Goal: Transaction & Acquisition: Purchase product/service

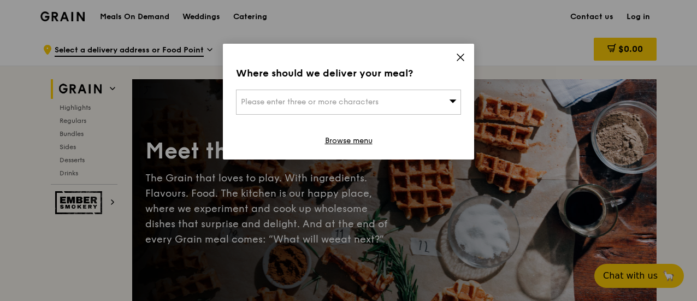
click at [327, 101] on span "Please enter three or more characters" at bounding box center [310, 101] width 138 height 9
type input "nets"
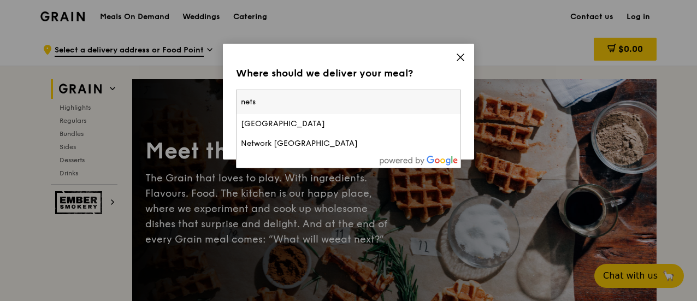
drag, startPoint x: 327, startPoint y: 101, endPoint x: 113, endPoint y: 89, distance: 214.4
click at [113, 89] on div "Where should we deliver your meal? Please enter three or more characters nets […" at bounding box center [348, 150] width 697 height 301
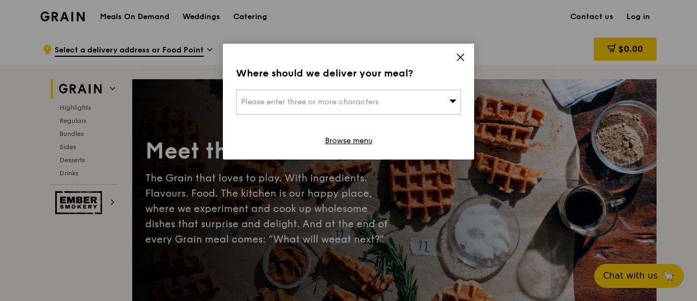
click at [273, 102] on span "Please enter three or more characters" at bounding box center [310, 101] width 138 height 9
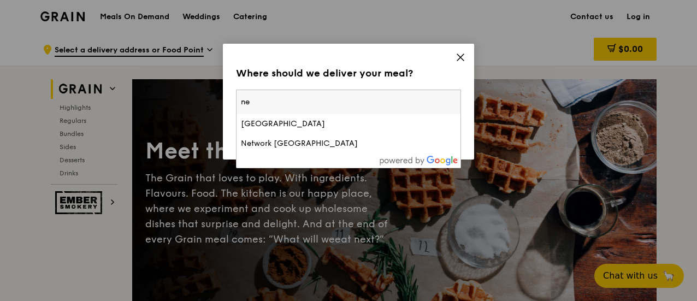
type input "n"
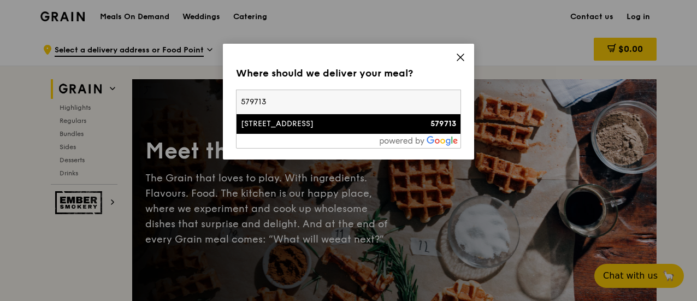
type input "579713"
click at [287, 125] on div "[STREET_ADDRESS]" at bounding box center [322, 124] width 162 height 11
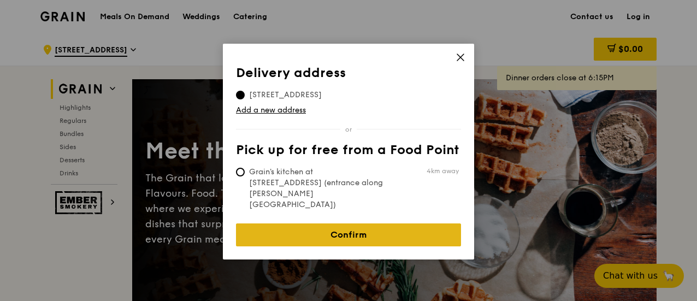
click at [320, 223] on link "Confirm" at bounding box center [348, 234] width 225 height 23
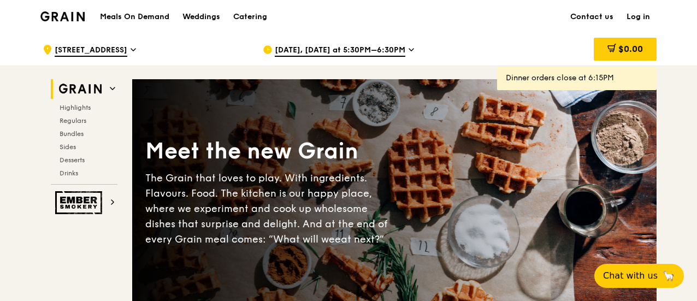
click at [338, 45] on span "[DATE], [DATE] at 5:30PM–6:30PM" at bounding box center [340, 51] width 131 height 12
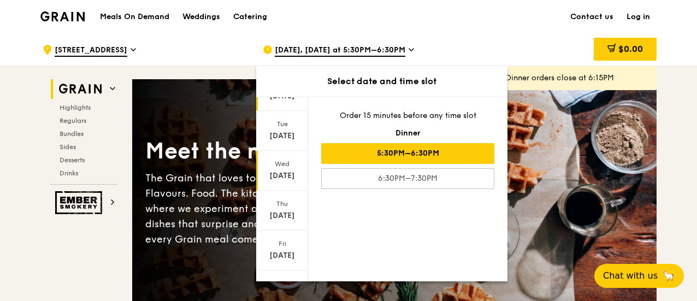
scroll to position [109, 0]
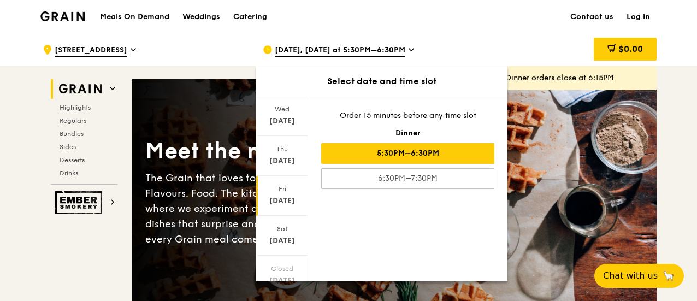
click at [279, 202] on div "[DATE]" at bounding box center [282, 201] width 49 height 11
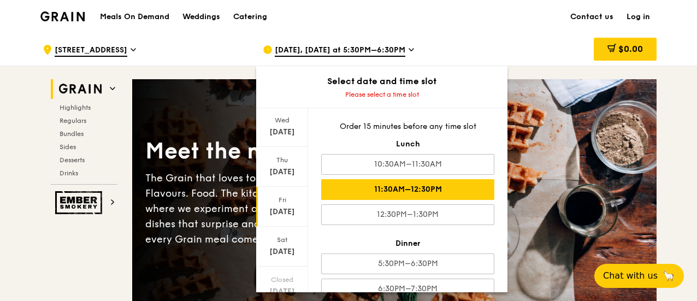
click at [388, 183] on div "11:30AM–12:30PM" at bounding box center [407, 189] width 173 height 21
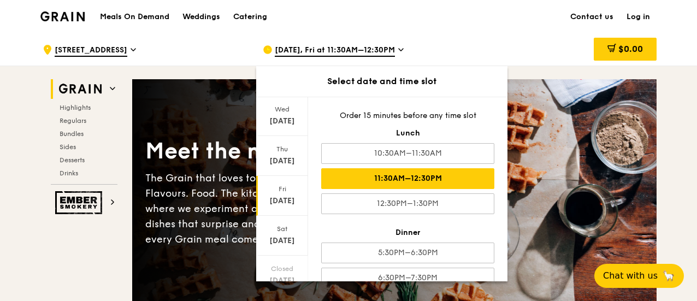
scroll to position [18, 0]
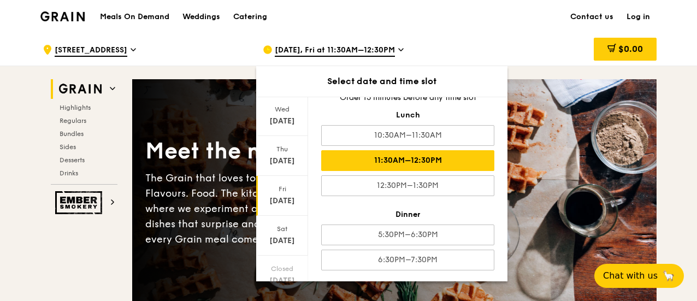
click at [583, 141] on div "Meet the new Grain The Grain that loves to play. With ingredients. Flavours. Fo…" at bounding box center [394, 193] width 524 height 141
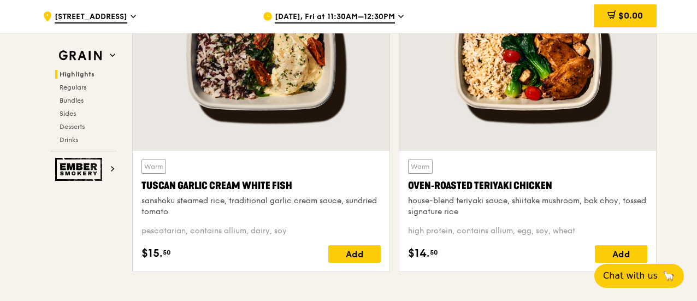
scroll to position [492, 0]
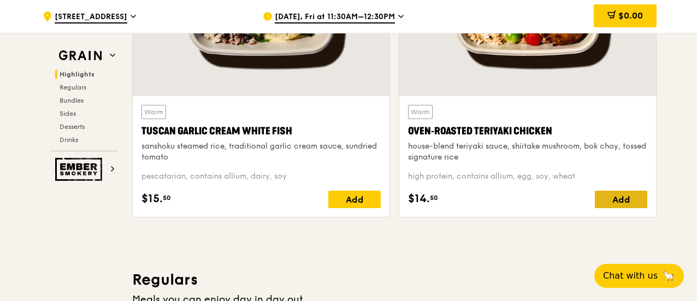
click at [607, 199] on div "Add" at bounding box center [621, 199] width 52 height 17
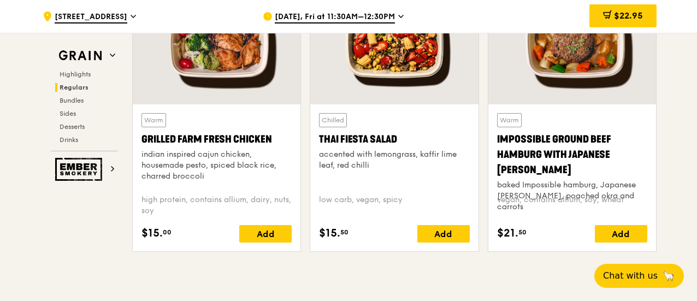
scroll to position [1256, 0]
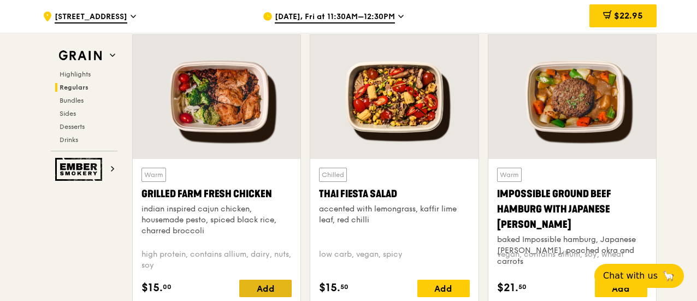
click at [282, 283] on div "Add" at bounding box center [265, 288] width 52 height 17
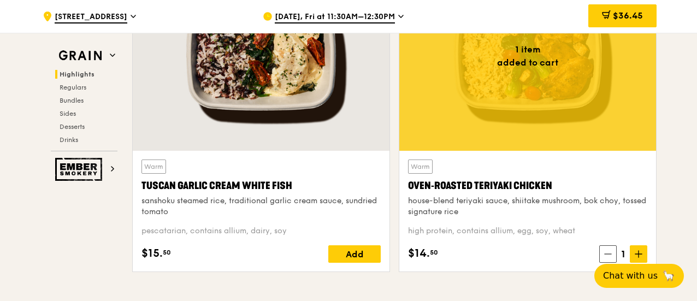
scroll to position [492, 0]
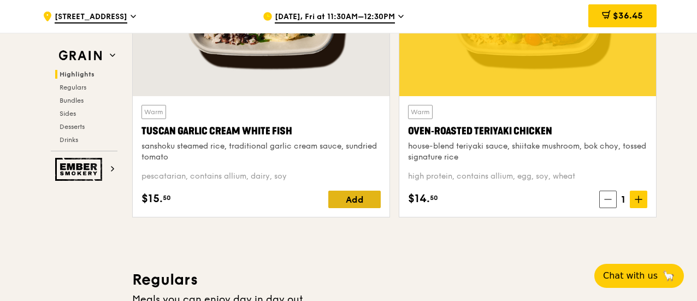
click at [345, 204] on div "Add" at bounding box center [354, 199] width 52 height 17
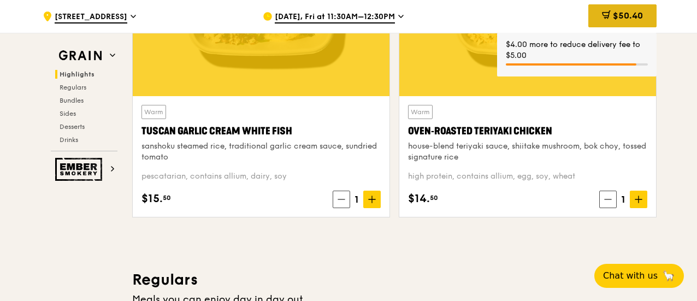
click at [612, 26] on div "$50.40" at bounding box center [622, 15] width 68 height 23
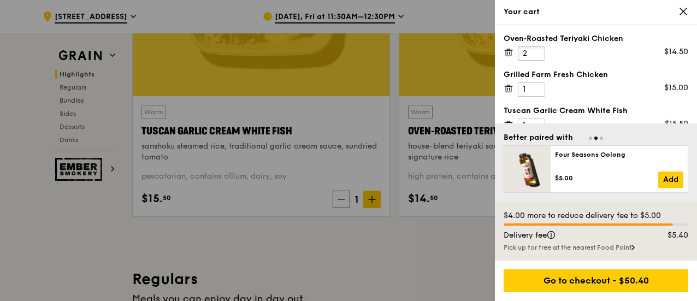
click at [537, 49] on input "2" at bounding box center [531, 53] width 27 height 14
click at [537, 49] on input "3" at bounding box center [531, 53] width 27 height 14
click at [537, 49] on input "4" at bounding box center [531, 53] width 27 height 14
click at [537, 49] on input "5" at bounding box center [531, 53] width 27 height 14
click at [537, 49] on input "6" at bounding box center [531, 53] width 27 height 14
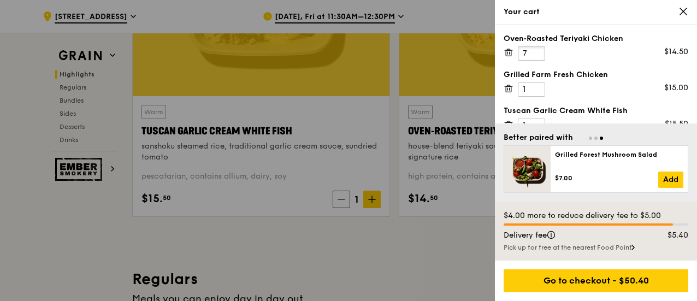
type input "7"
click at [537, 49] on input "7" at bounding box center [531, 53] width 27 height 14
click at [531, 85] on input "2" at bounding box center [531, 89] width 27 height 14
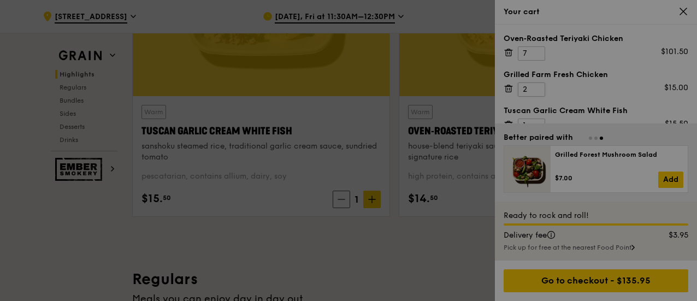
click at [533, 85] on div at bounding box center [348, 150] width 697 height 301
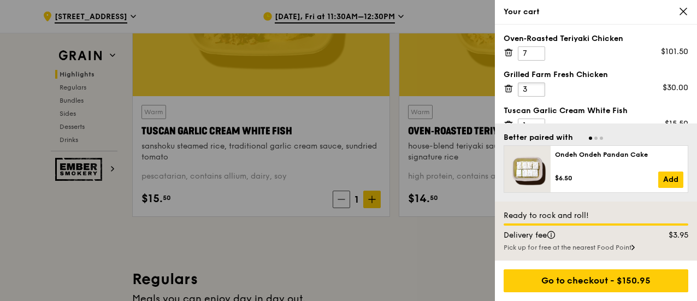
click at [535, 86] on input "3" at bounding box center [531, 89] width 27 height 14
click at [535, 86] on input "4" at bounding box center [531, 89] width 27 height 14
click at [535, 86] on input "5" at bounding box center [531, 89] width 27 height 14
click at [535, 86] on input "6" at bounding box center [531, 89] width 27 height 14
type input "7"
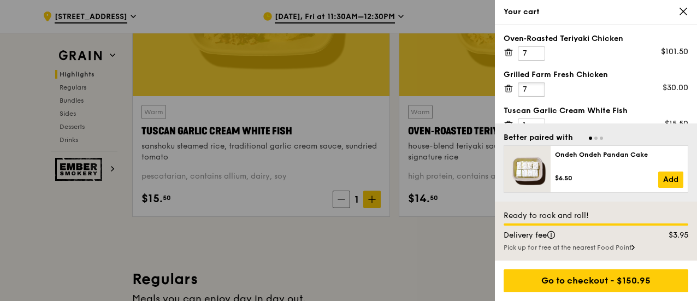
click at [535, 86] on input "7" at bounding box center [531, 89] width 27 height 14
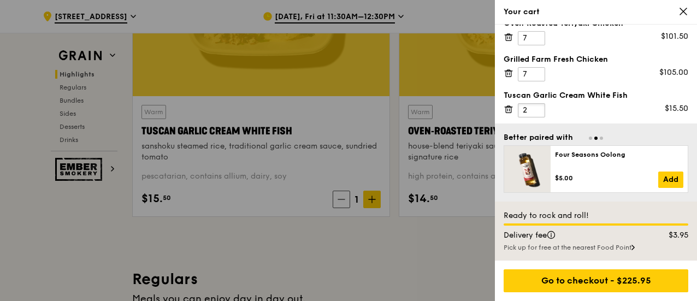
click at [536, 106] on input "2" at bounding box center [531, 110] width 27 height 14
click at [536, 106] on input "3" at bounding box center [531, 110] width 27 height 14
click at [536, 106] on input "4" at bounding box center [531, 110] width 27 height 14
click at [536, 106] on input "5" at bounding box center [531, 110] width 27 height 14
click at [536, 106] on input "6" at bounding box center [531, 110] width 27 height 14
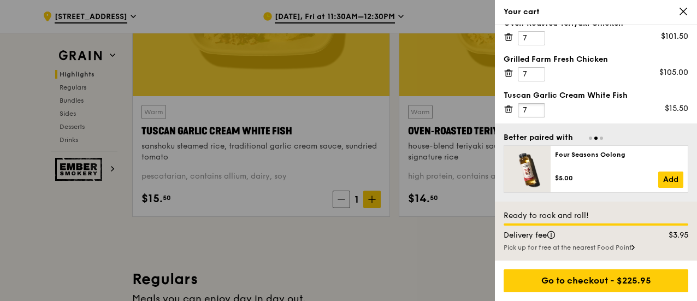
type input "7"
click at [536, 106] on input "7" at bounding box center [531, 110] width 27 height 14
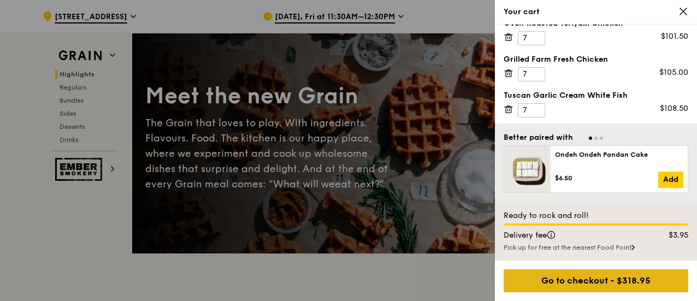
click at [608, 286] on div "Go to checkout - $318.95" at bounding box center [596, 280] width 185 height 23
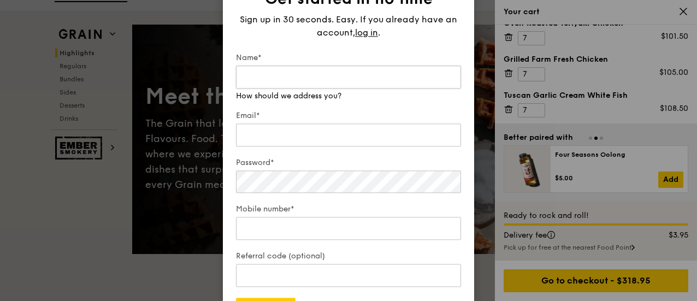
scroll to position [0, 0]
